Goal: Task Accomplishment & Management: Complete application form

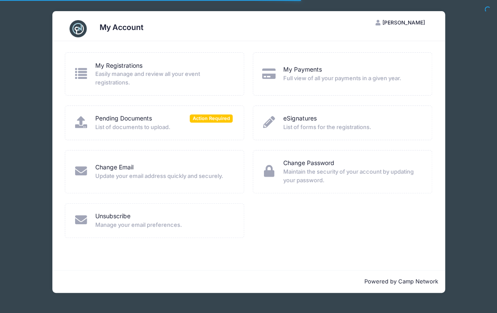
click at [181, 135] on div "Pending Documents Action Required List of documents to upload." at bounding box center [155, 123] width 180 height 35
click at [170, 121] on div "Pending Documents Action Required" at bounding box center [163, 118] width 137 height 9
click at [207, 122] on span "Action Required" at bounding box center [211, 119] width 43 height 8
click at [174, 123] on span "List of documents to upload." at bounding box center [163, 127] width 137 height 9
click at [220, 126] on span "List of documents to upload." at bounding box center [163, 127] width 137 height 9
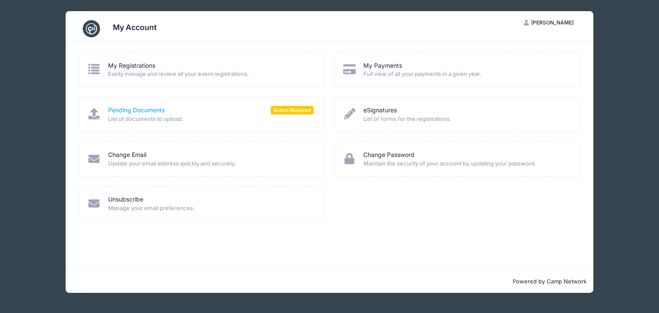
click at [139, 109] on link "Pending Documents" at bounding box center [136, 110] width 57 height 9
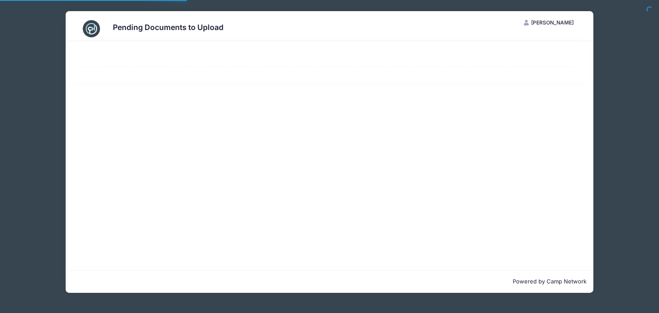
select select "50"
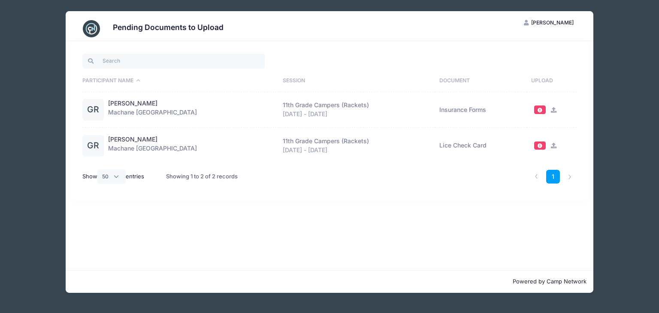
click at [550, 109] on icon at bounding box center [553, 110] width 7 height 6
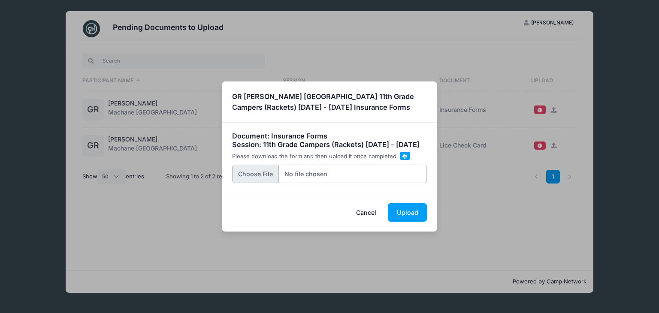
click at [261, 183] on input "file" at bounding box center [329, 174] width 195 height 18
click at [255, 182] on input "file" at bounding box center [329, 174] width 195 height 18
type input "C:\fakepath\Scan_20250813 (3).pdf"
